Goal: Task Accomplishment & Management: Use online tool/utility

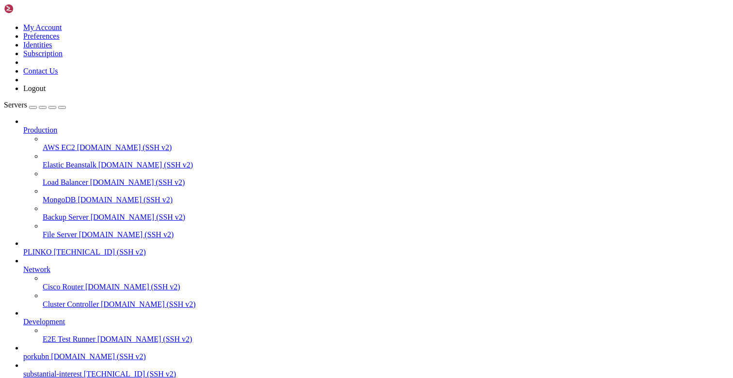
scroll to position [7, 0]
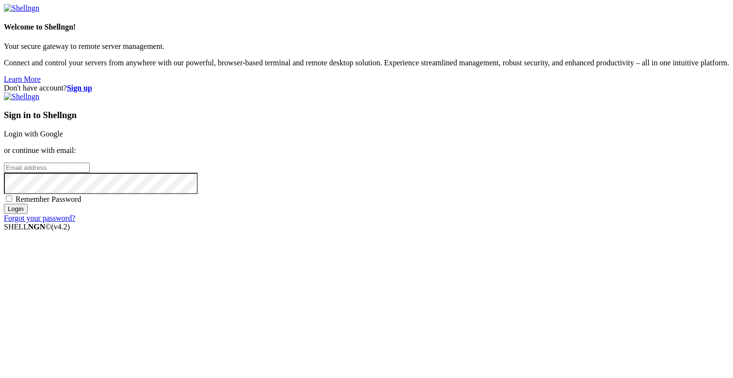
click at [573, 93] on div "Sign in to Shellngn Login with Google or continue with email: Remember Password…" at bounding box center [366, 158] width 725 height 130
click at [492, 151] on div "Sign in to Shellngn Login with Google or continue with email: Remember Password…" at bounding box center [366, 158] width 725 height 130
click at [63, 138] on link "Login with Google" at bounding box center [33, 134] width 59 height 8
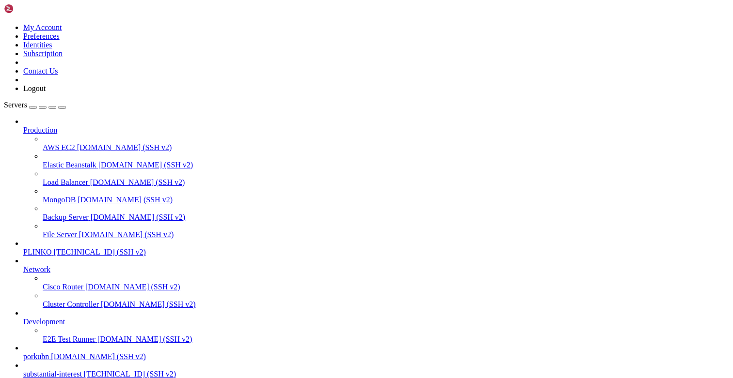
scroll to position [7, 0]
drag, startPoint x: 166, startPoint y: 864, endPoint x: 8, endPoint y: 867, distance: 157.5
copy div "root@substantialinterest:/opt/facebook-etl# ip -6 addr | grep -w global inet6 […"
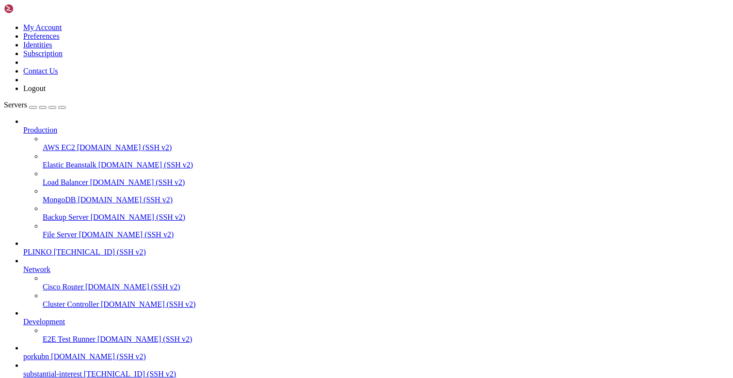
scroll to position [102, 0]
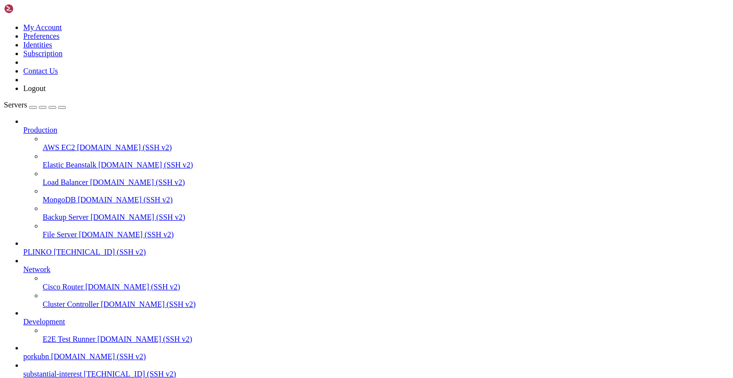
type input "/opt/facebook-etl"
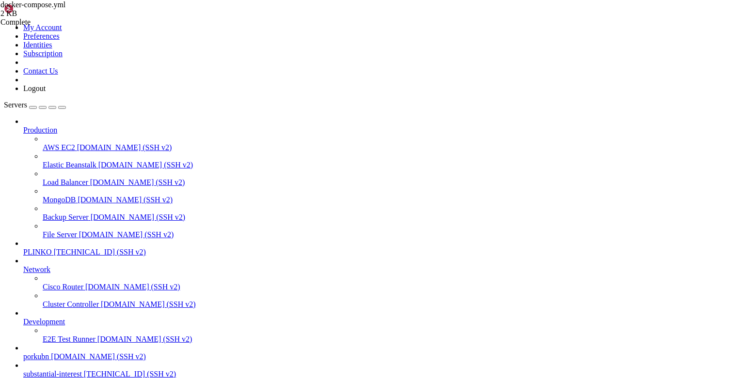
type textarea "dockerfile: Dockerfile.manual_api"
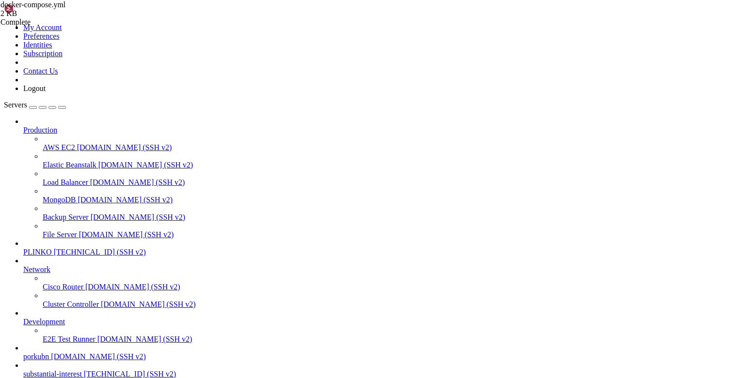
type textarea "- "8000:8000""
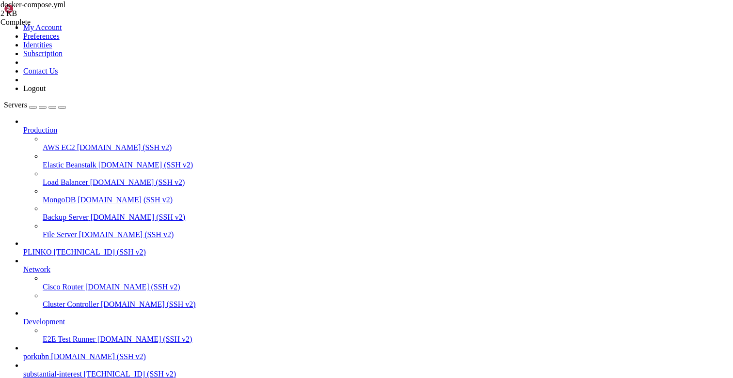
drag, startPoint x: 49, startPoint y: 792, endPoint x: 77, endPoint y: 791, distance: 27.6
drag, startPoint x: 192, startPoint y: 791, endPoint x: 8, endPoint y: 784, distance: 184.2
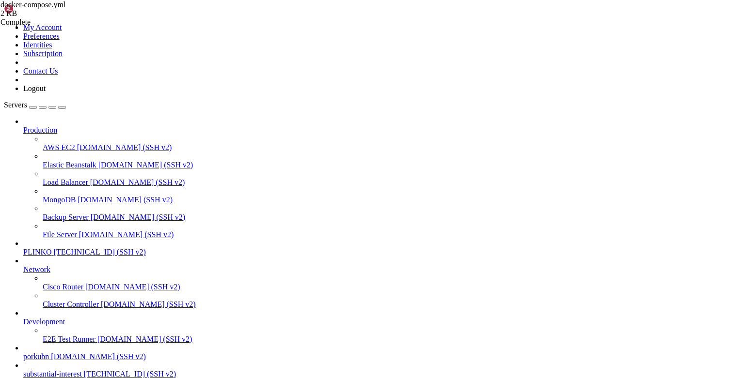
copy div "root@substantialinterest:/opt/facebook-etl# ip -6 addr | grep -w global inet6 […"
drag, startPoint x: 216, startPoint y: 896, endPoint x: 9, endPoint y: 780, distance: 237.6
copy div "lore@ipsumdolorsitametco:~# ad /eli/seddoeiu-tem # inci utl et dol magn@aliquae…"
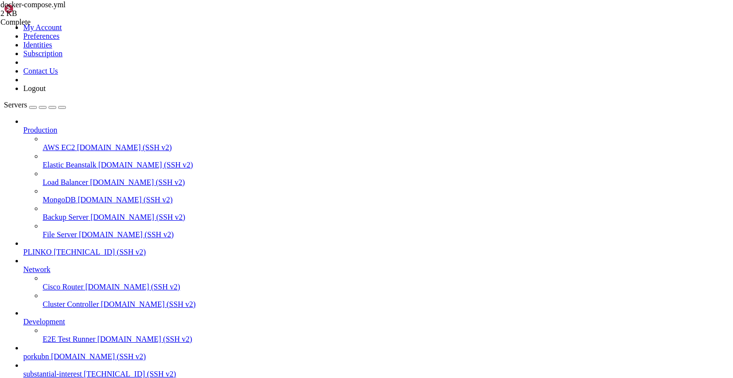
drag, startPoint x: 245, startPoint y: 323, endPoint x: 171, endPoint y: 236, distance: 114.4
drag, startPoint x: 163, startPoint y: 209, endPoint x: 144, endPoint y: 197, distance: 21.8
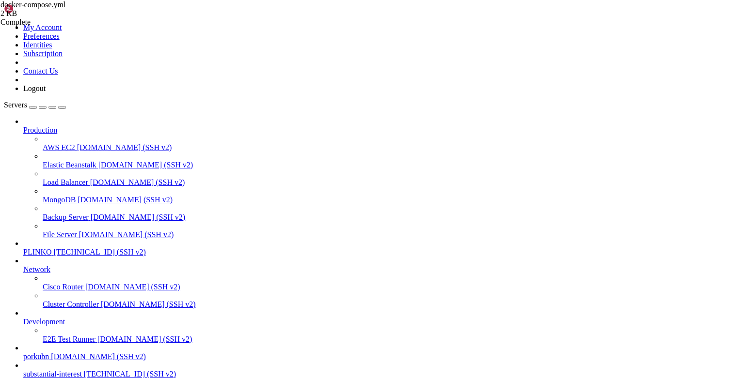
type textarea "manual_api: build:"
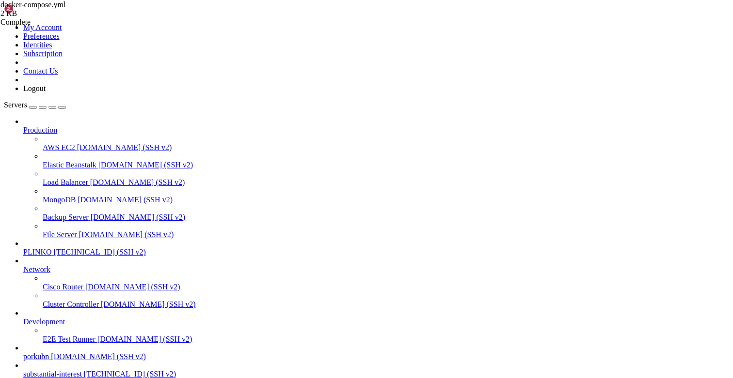
drag, startPoint x: 255, startPoint y: 853, endPoint x: 91, endPoint y: 849, distance: 164.3
drag, startPoint x: 111, startPoint y: 814, endPoint x: 9, endPoint y: 837, distance: 105.4
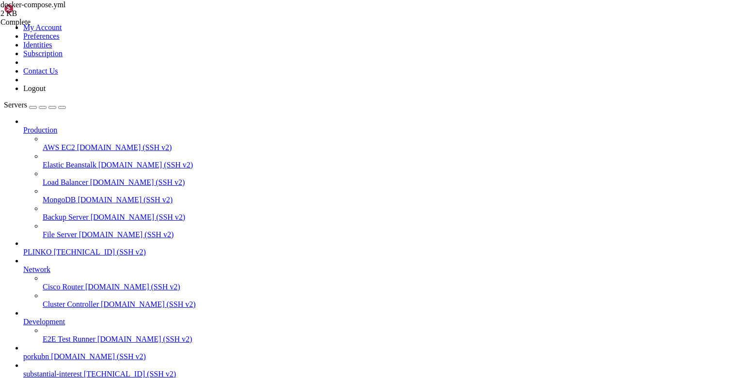
scroll to position [2426, 0]
drag, startPoint x: 132, startPoint y: 806, endPoint x: 10, endPoint y: 766, distance: 128.7
drag, startPoint x: 127, startPoint y: 769, endPoint x: 26, endPoint y: 830, distance: 117.6
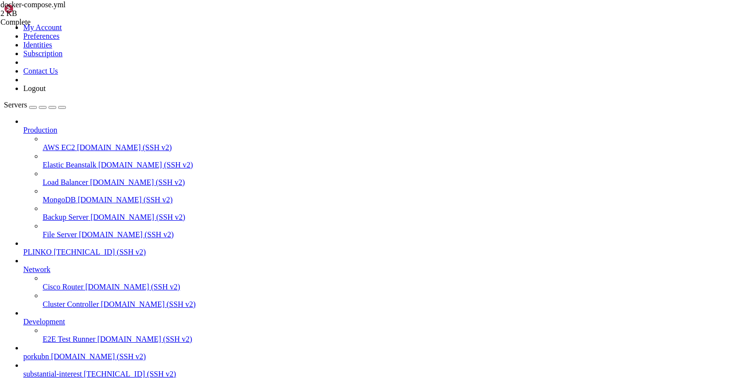
drag, startPoint x: 134, startPoint y: 751, endPoint x: 21, endPoint y: 836, distance: 140.8
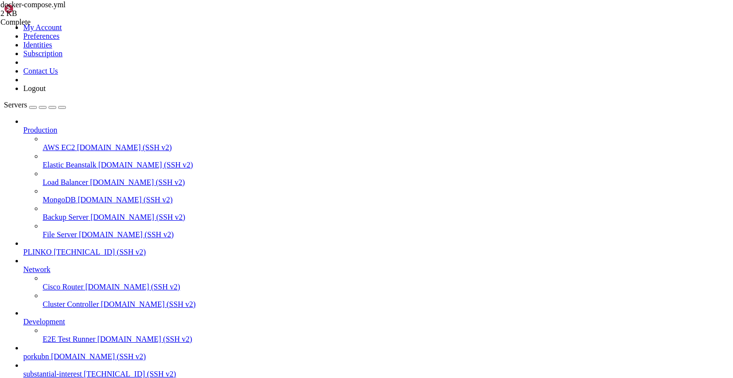
drag, startPoint x: 27, startPoint y: 819, endPoint x: 19, endPoint y: 810, distance: 11.7
drag, startPoint x: 383, startPoint y: 892, endPoint x: 12, endPoint y: 717, distance: 410.9
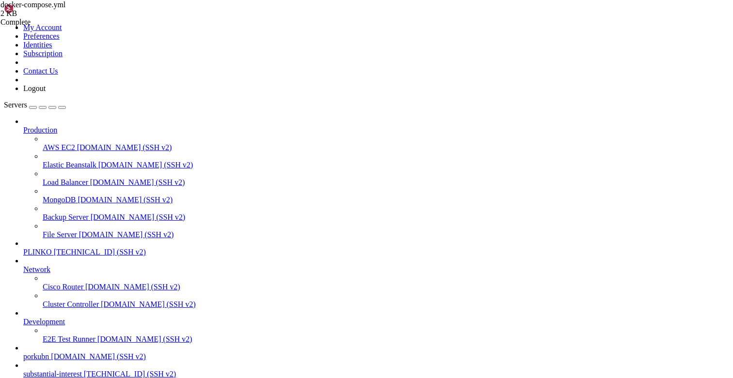
copy div "manual_api-1 | INFO: [TECHNICAL_ID] - "GET / HTTP/1.0" 404 Not Found manual_api…"
drag, startPoint x: 174, startPoint y: 809, endPoint x: 8, endPoint y: 754, distance: 175.3
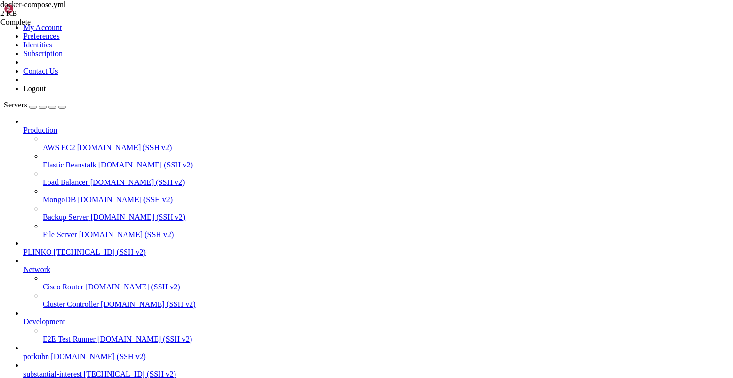
scroll to position [3570, 0]
drag, startPoint x: 332, startPoint y: 890, endPoint x: 276, endPoint y: 890, distance: 56.2
drag, startPoint x: 377, startPoint y: 890, endPoint x: 200, endPoint y: 888, distance: 177.8
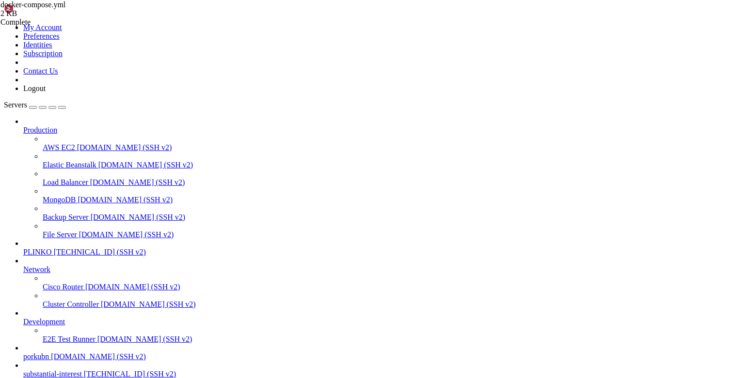
drag, startPoint x: 366, startPoint y: 896, endPoint x: 199, endPoint y: 889, distance: 167.3
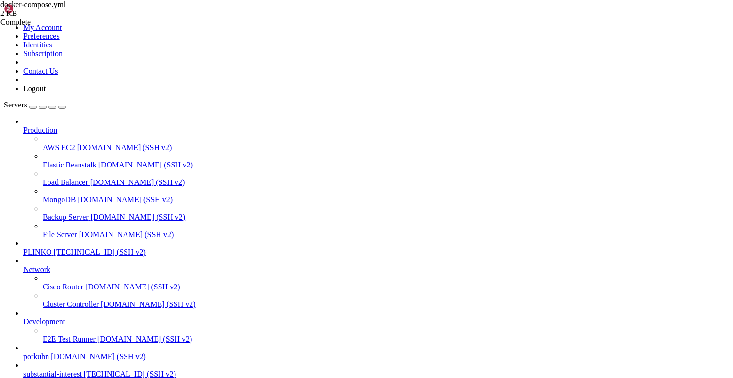
scroll to position [5609, 0]
